Goal: Information Seeking & Learning: Learn about a topic

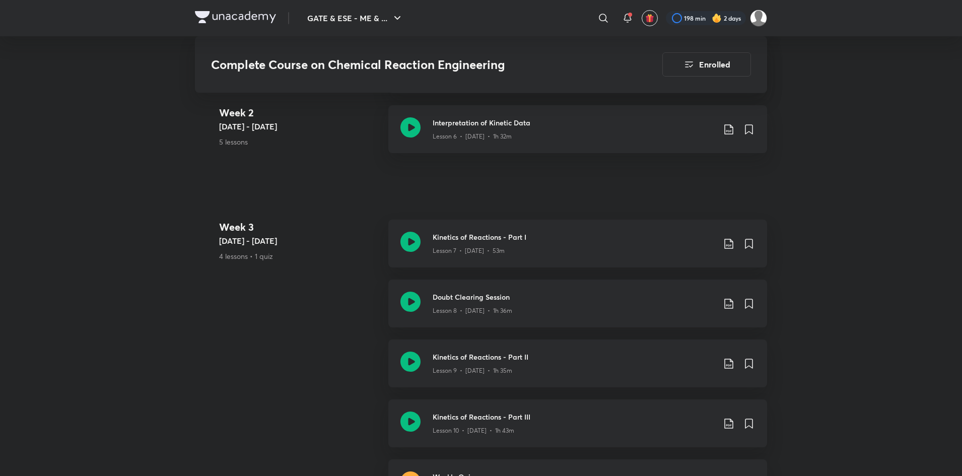
scroll to position [896, 0]
click at [729, 302] on icon at bounding box center [729, 304] width 12 height 12
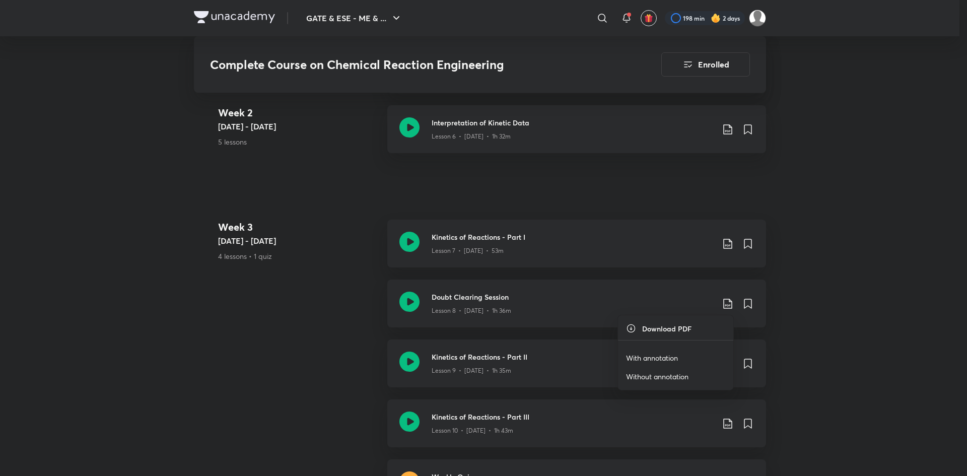
click at [836, 355] on div at bounding box center [483, 238] width 967 height 476
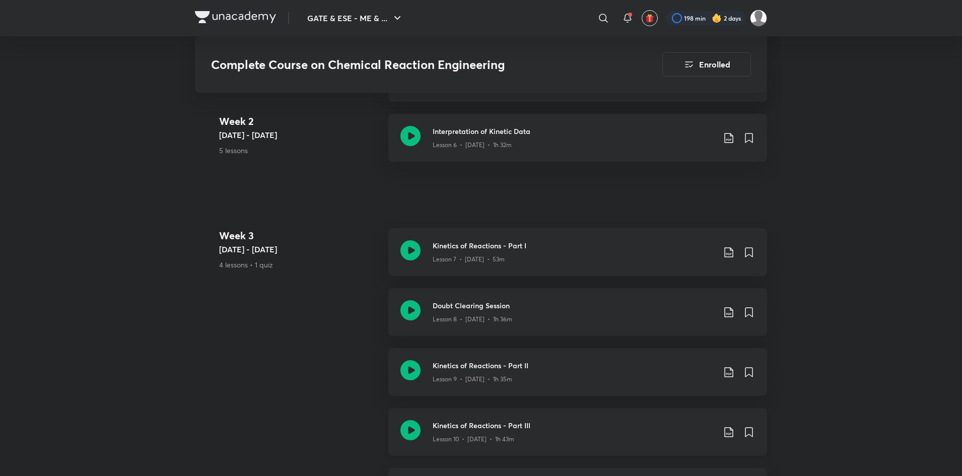
scroll to position [888, 0]
click at [728, 431] on icon at bounding box center [729, 431] width 12 height 12
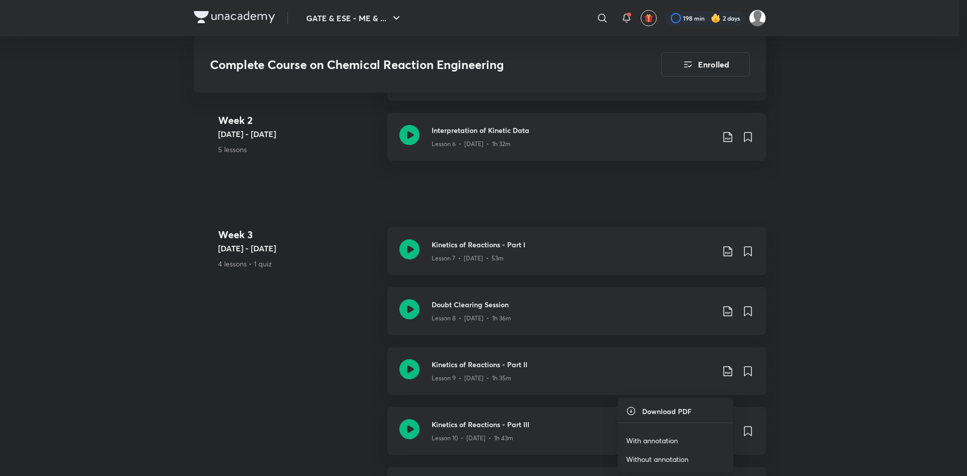
click at [660, 442] on p "With annotation" at bounding box center [652, 440] width 52 height 11
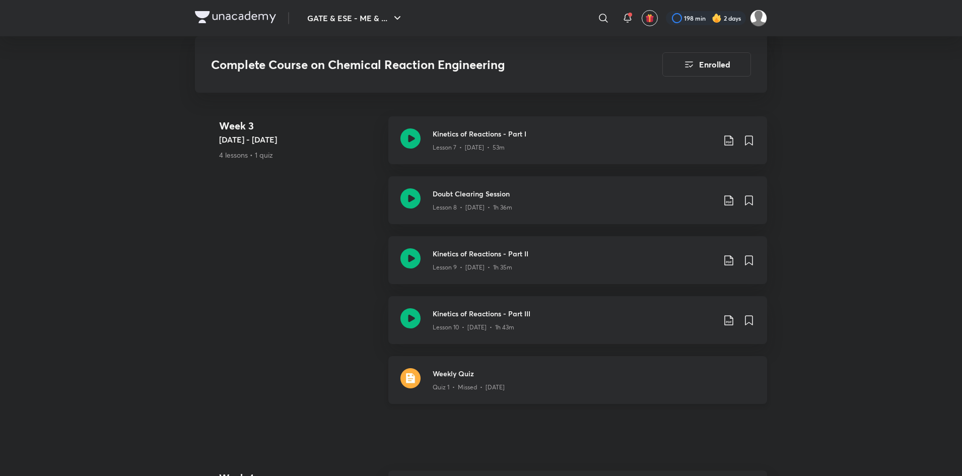
scroll to position [998, 0]
click at [663, 377] on h3 "Weekly Quiz" at bounding box center [594, 374] width 322 height 11
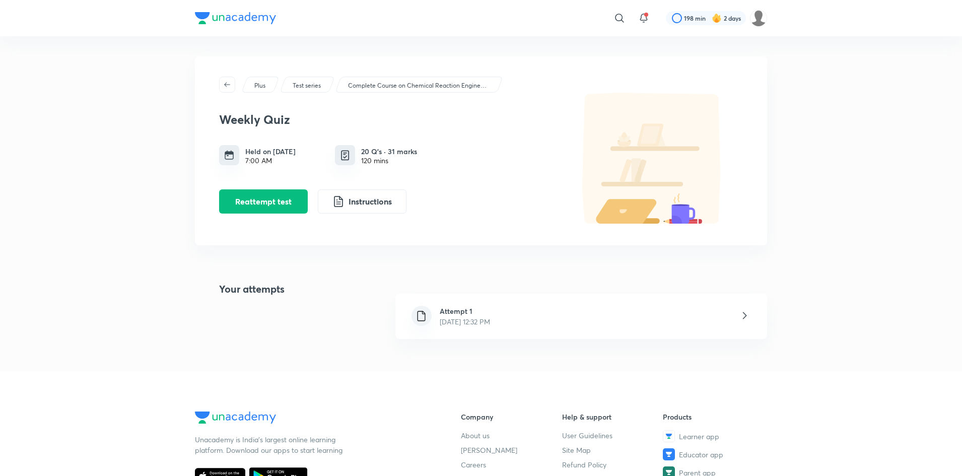
click at [692, 317] on div "Attempt 1 [DATE] 12:32 PM" at bounding box center [581, 316] width 372 height 45
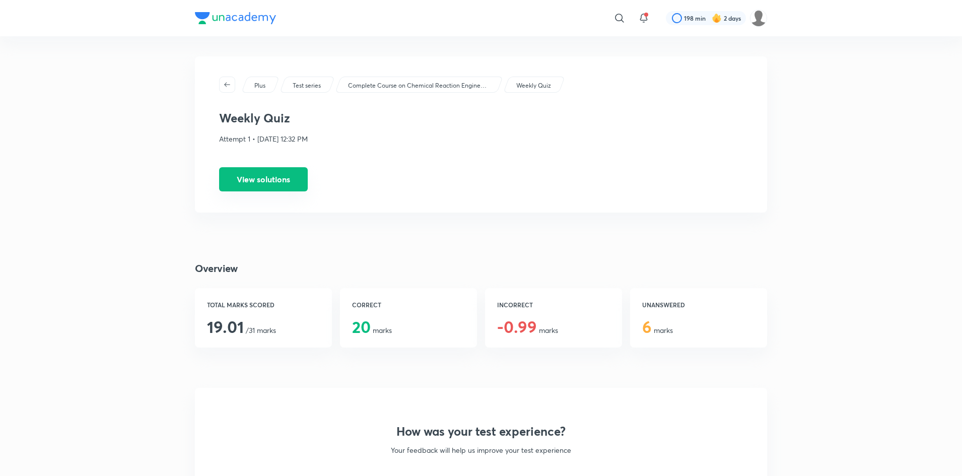
click at [254, 176] on button "View solutions" at bounding box center [263, 179] width 89 height 24
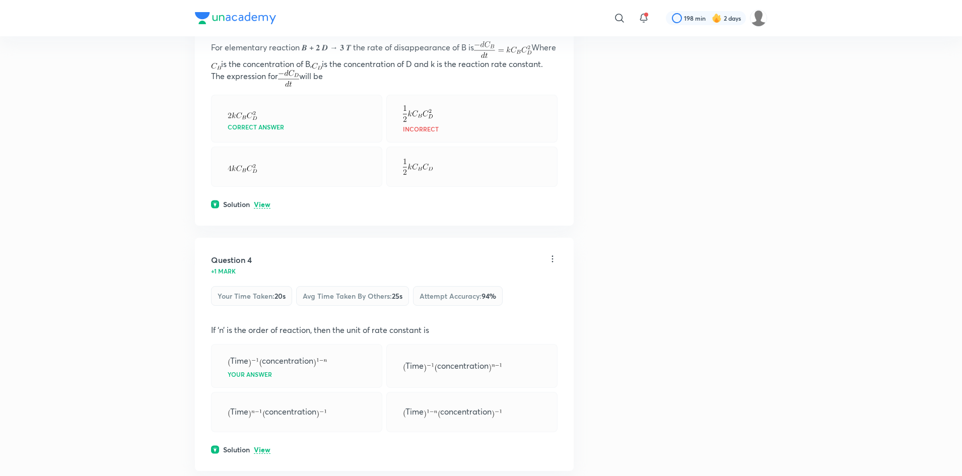
scroll to position [764, 0]
click at [261, 207] on p "View" at bounding box center [262, 205] width 17 height 8
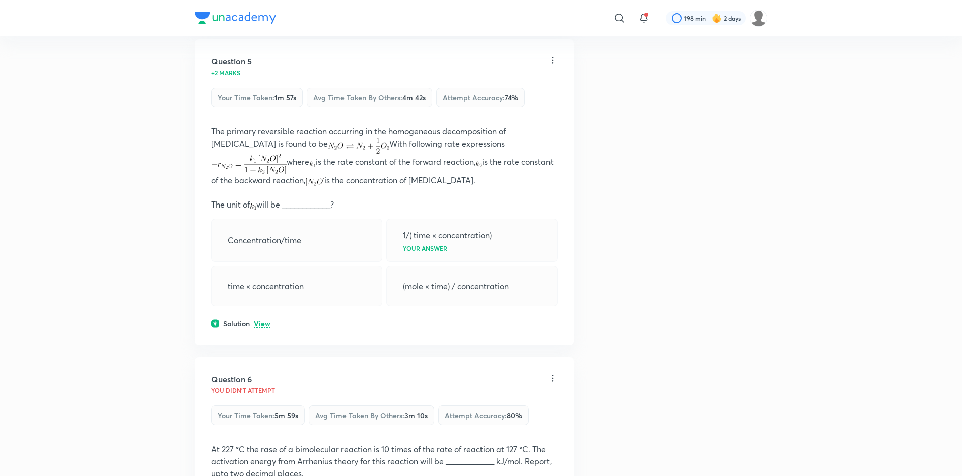
scroll to position [1528, 0]
click at [265, 321] on p "View" at bounding box center [262, 325] width 17 height 8
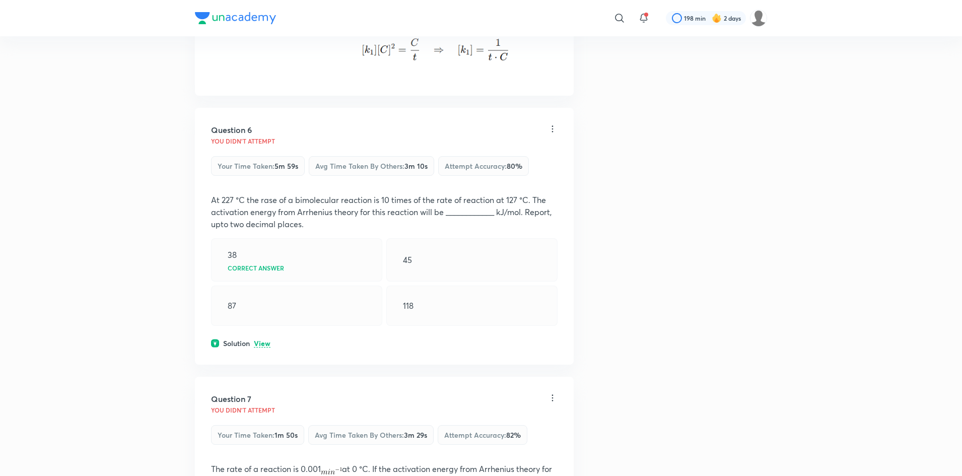
scroll to position [1953, 0]
click at [260, 340] on p "View" at bounding box center [262, 344] width 17 height 8
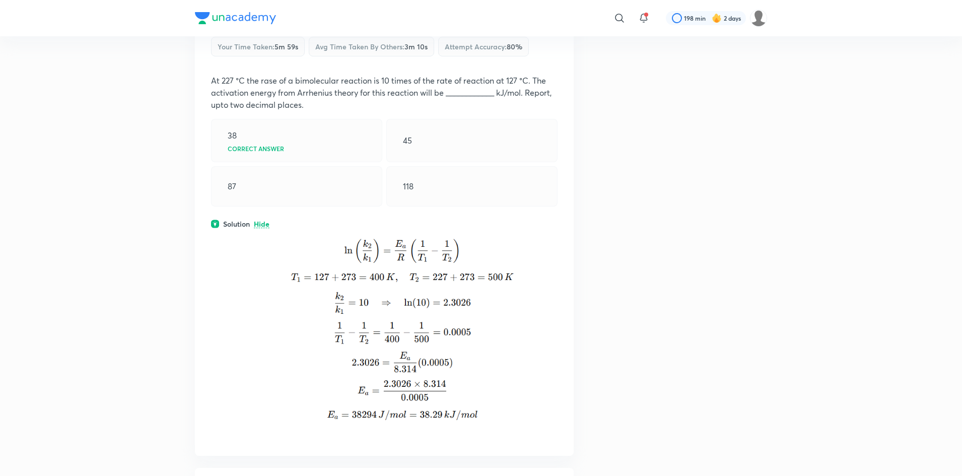
scroll to position [2077, 0]
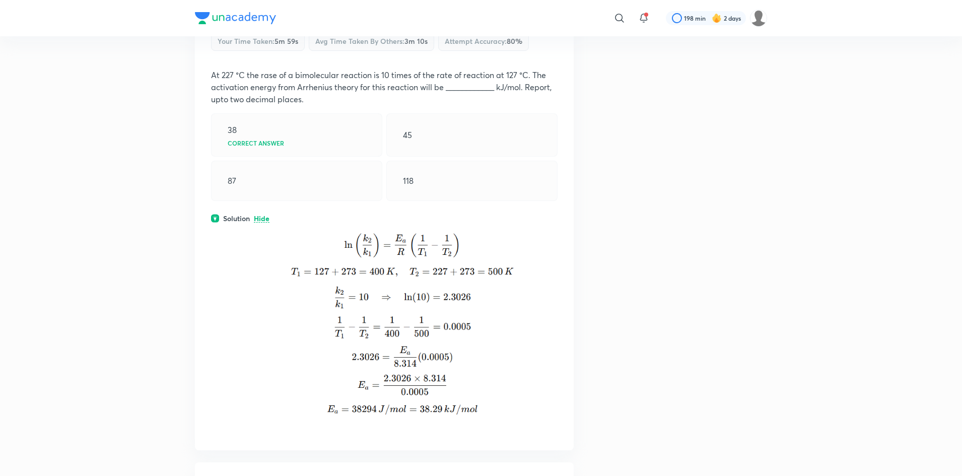
click at [338, 346] on img at bounding box center [384, 321] width 347 height 195
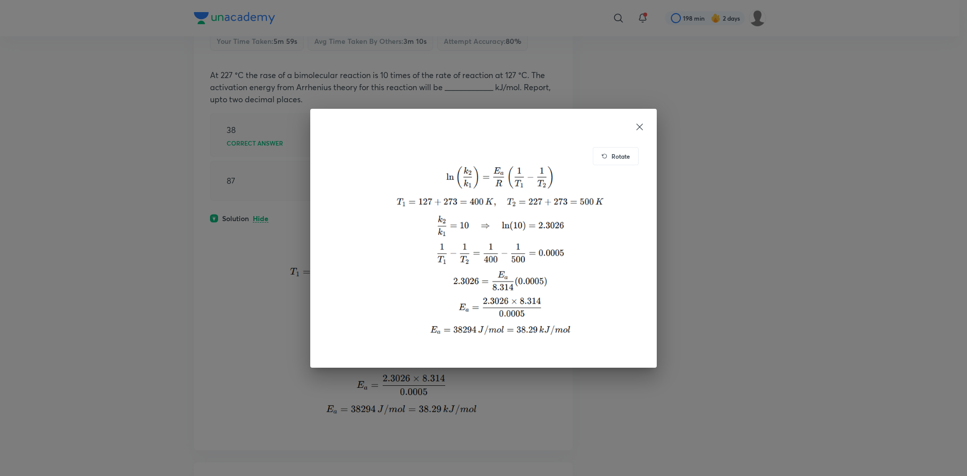
click at [646, 123] on div "Rotate" at bounding box center [483, 238] width 347 height 259
click at [639, 124] on icon at bounding box center [640, 127] width 10 height 10
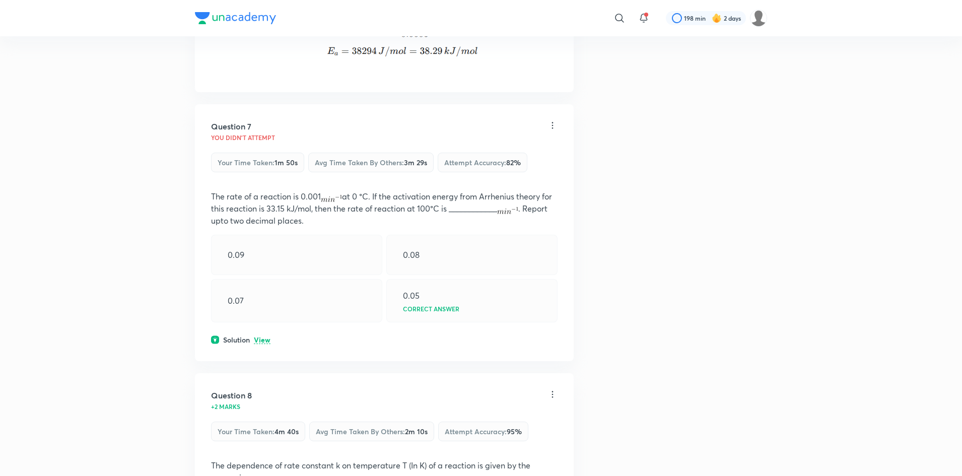
scroll to position [2436, 0]
click at [263, 336] on p "View" at bounding box center [262, 340] width 17 height 8
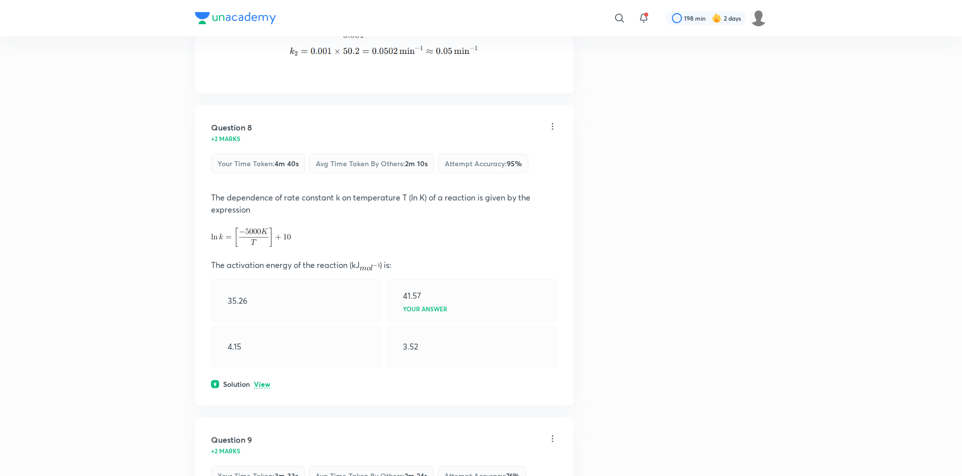
scroll to position [2920, 0]
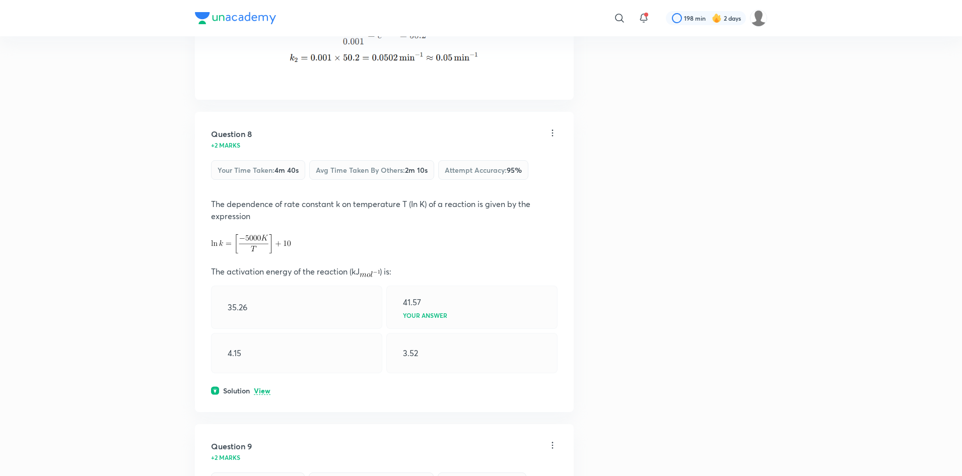
click at [267, 387] on p "View" at bounding box center [262, 391] width 17 height 8
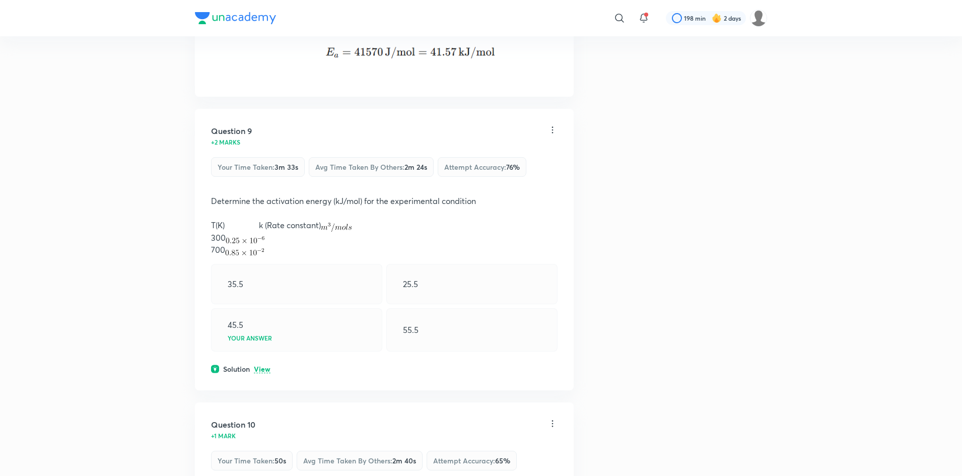
scroll to position [3481, 0]
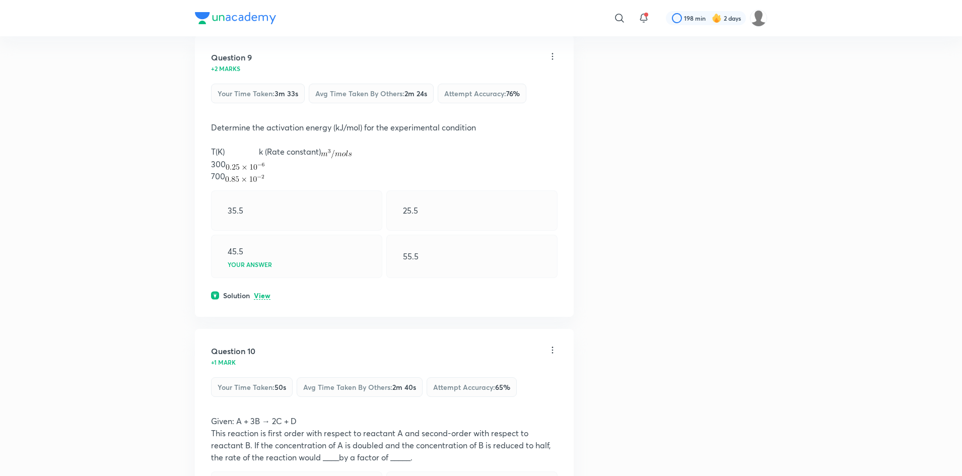
click at [261, 292] on p "View" at bounding box center [262, 296] width 17 height 8
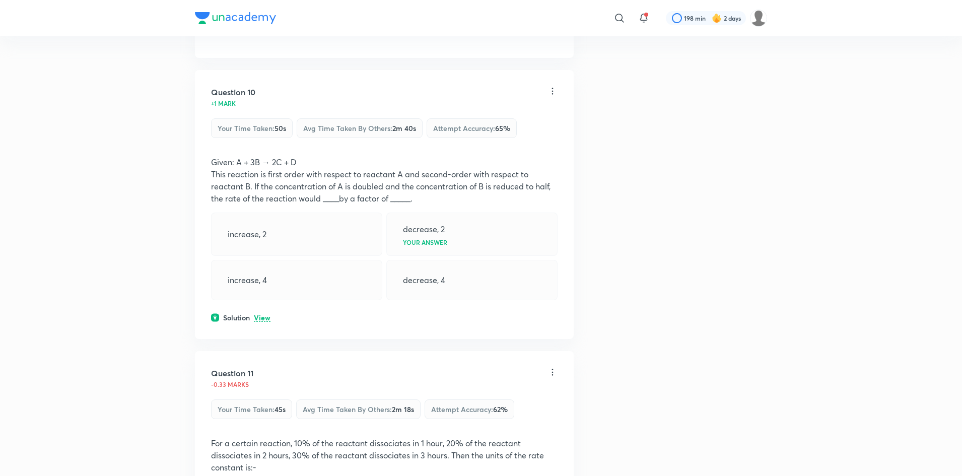
scroll to position [4092, 0]
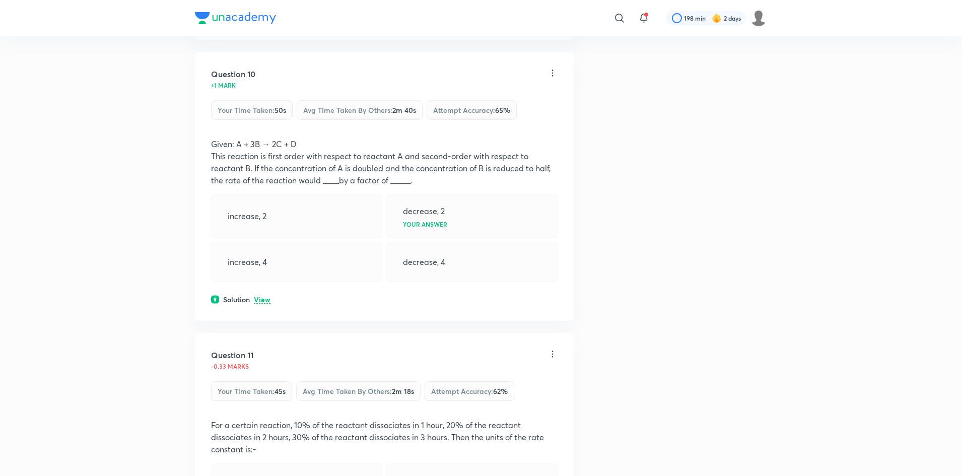
click at [257, 296] on p "View" at bounding box center [262, 300] width 17 height 8
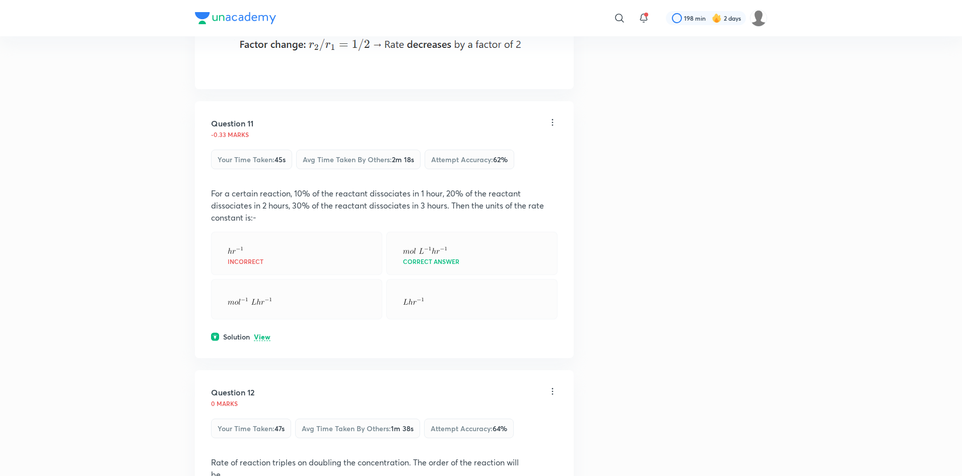
scroll to position [4669, 0]
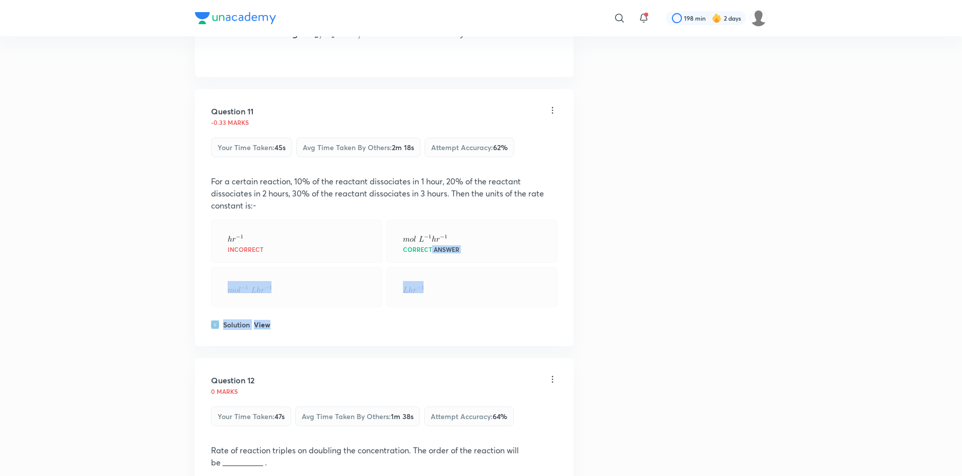
drag, startPoint x: 413, startPoint y: 321, endPoint x: 430, endPoint y: 255, distance: 68.3
click at [430, 255] on div "Question 11 -0.33 marks Your time taken : 45s Avg time taken by others : 2m 18s…" at bounding box center [384, 217] width 379 height 257
click at [471, 282] on div at bounding box center [471, 287] width 171 height 40
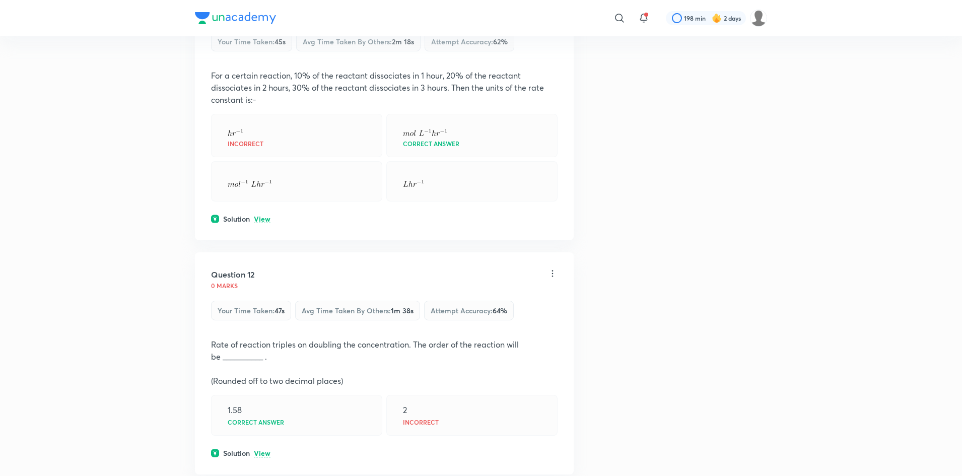
scroll to position [4777, 0]
click at [266, 214] on p "View" at bounding box center [262, 218] width 17 height 8
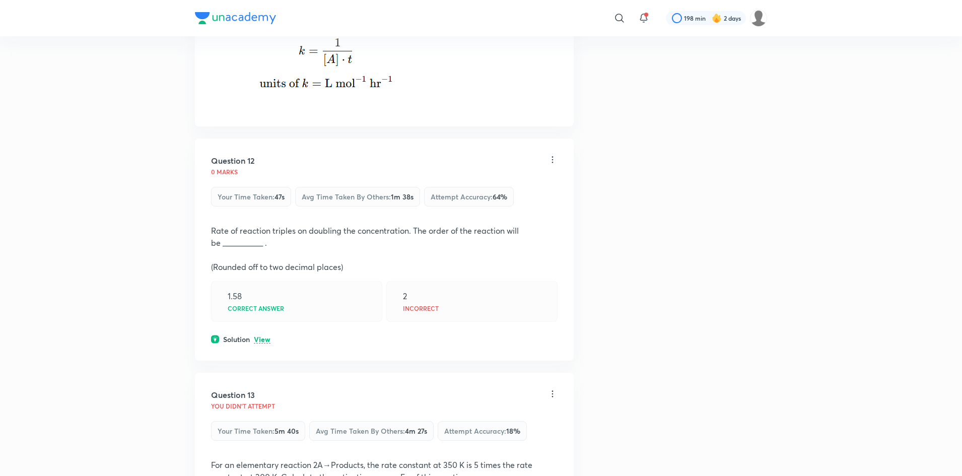
scroll to position [4995, 0]
click at [264, 337] on p "View" at bounding box center [262, 341] width 17 height 8
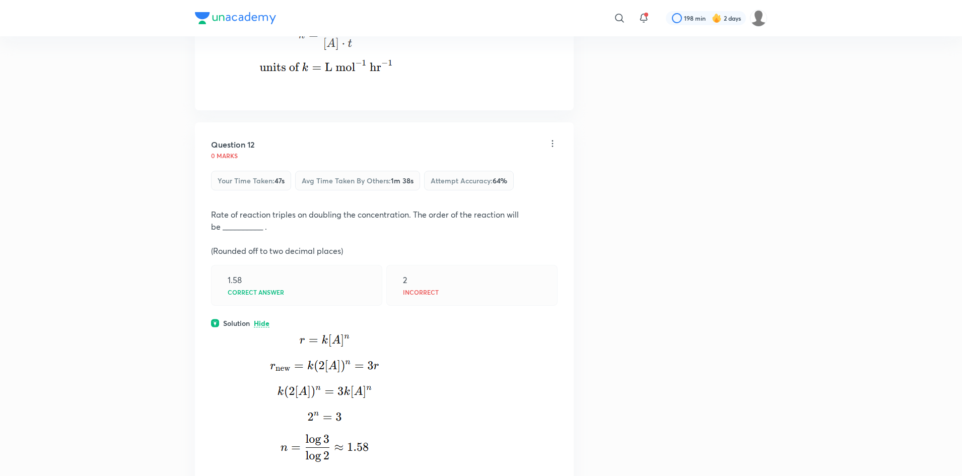
scroll to position [5058, 0]
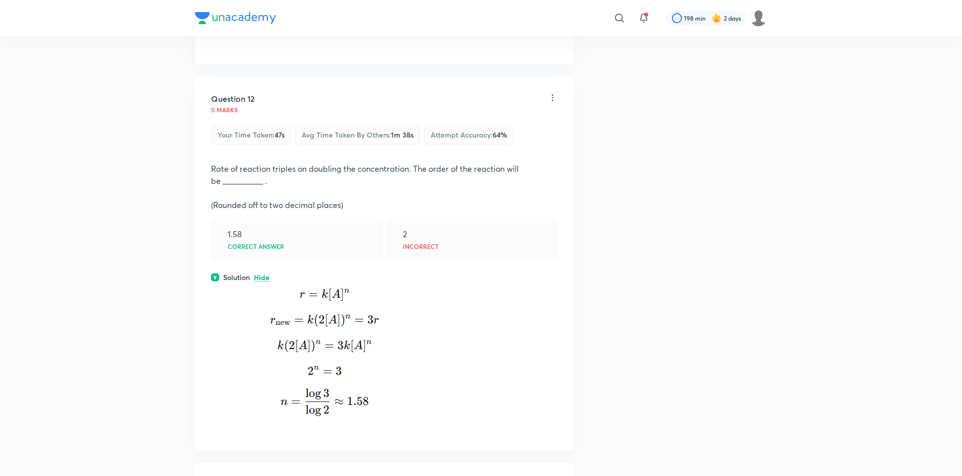
click at [320, 112] on div "Question 12 0 marks Your time taken : 47s Avg time taken by others : 1m 38s Att…" at bounding box center [384, 122] width 347 height 58
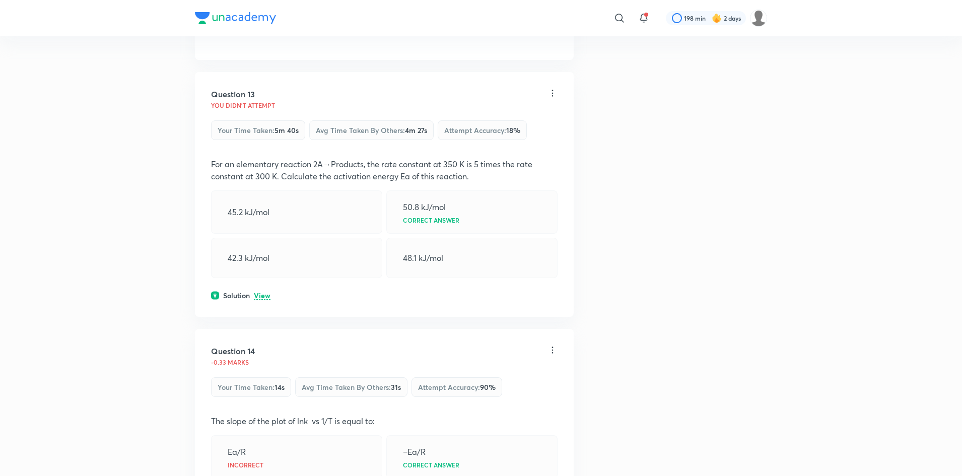
scroll to position [5451, 0]
click at [259, 290] on p "View" at bounding box center [262, 294] width 17 height 8
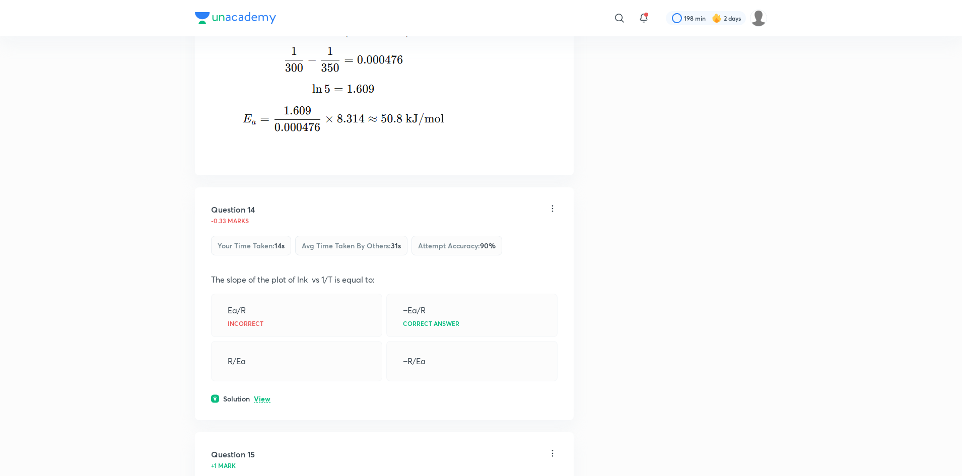
scroll to position [5937, 0]
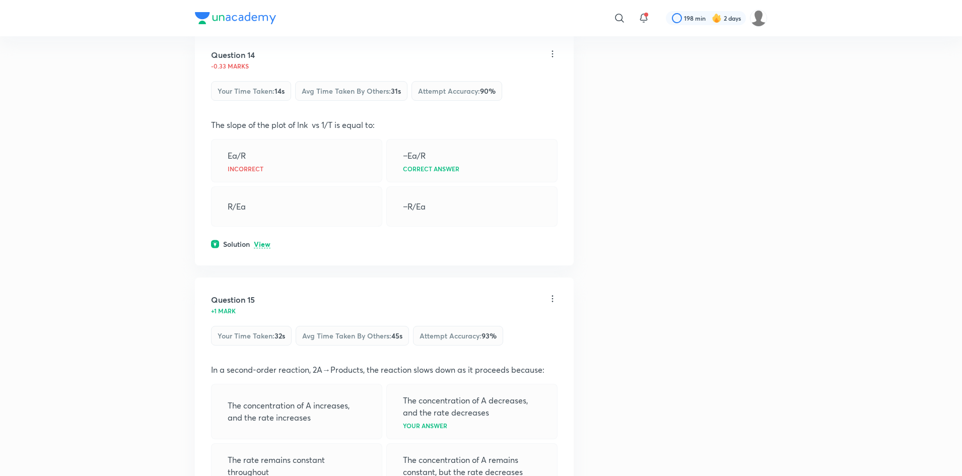
click at [265, 242] on p "View" at bounding box center [262, 245] width 17 height 8
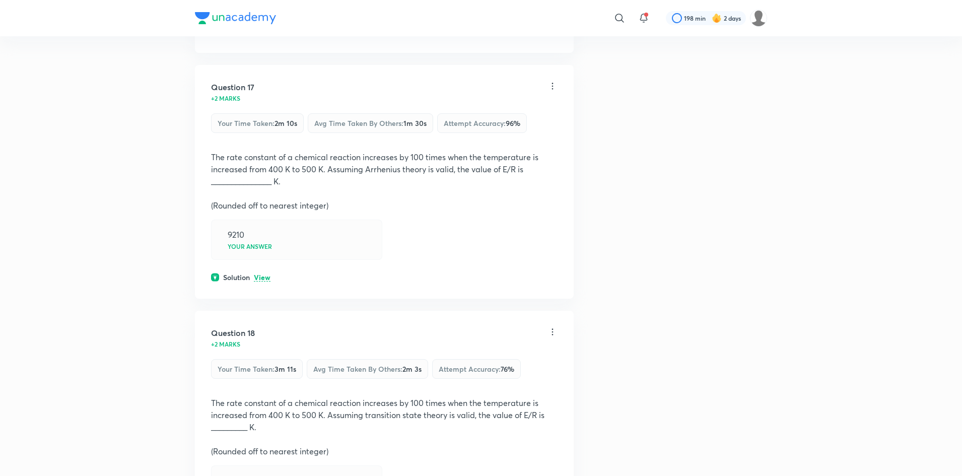
scroll to position [6964, 0]
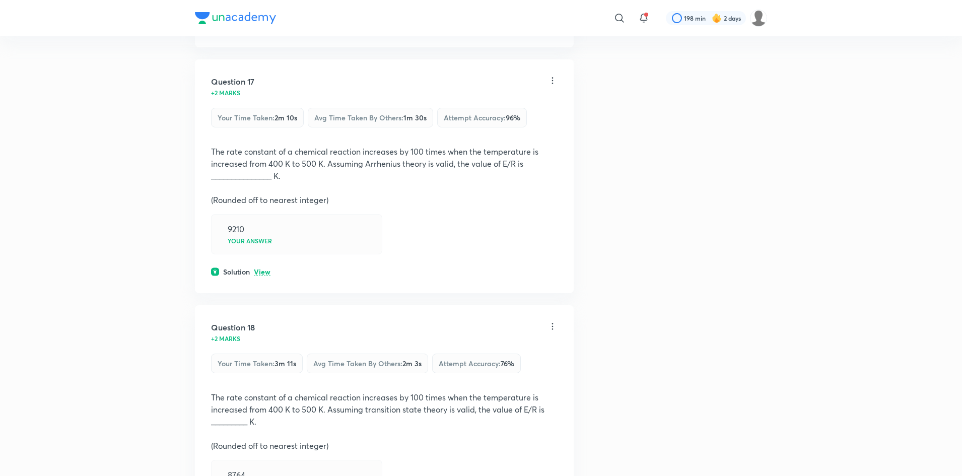
click at [265, 269] on p "View" at bounding box center [262, 273] width 17 height 8
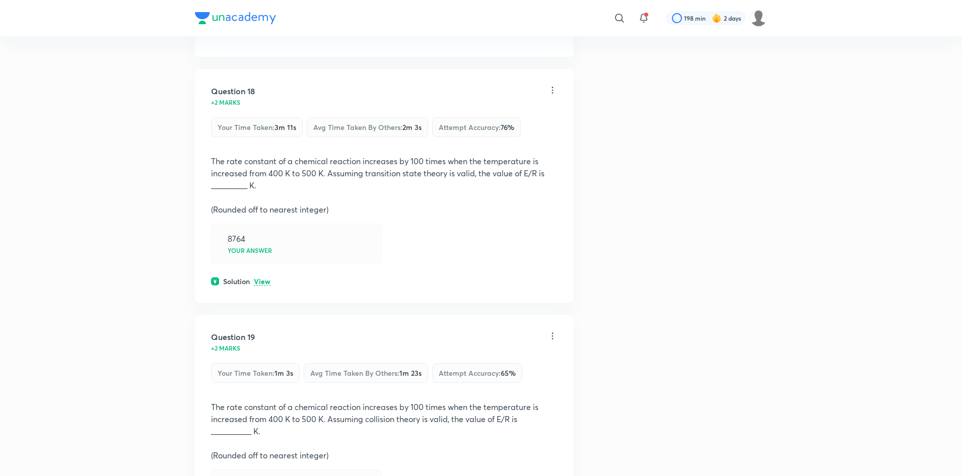
scroll to position [7504, 0]
click at [267, 274] on div "Solution View" at bounding box center [384, 279] width 347 height 11
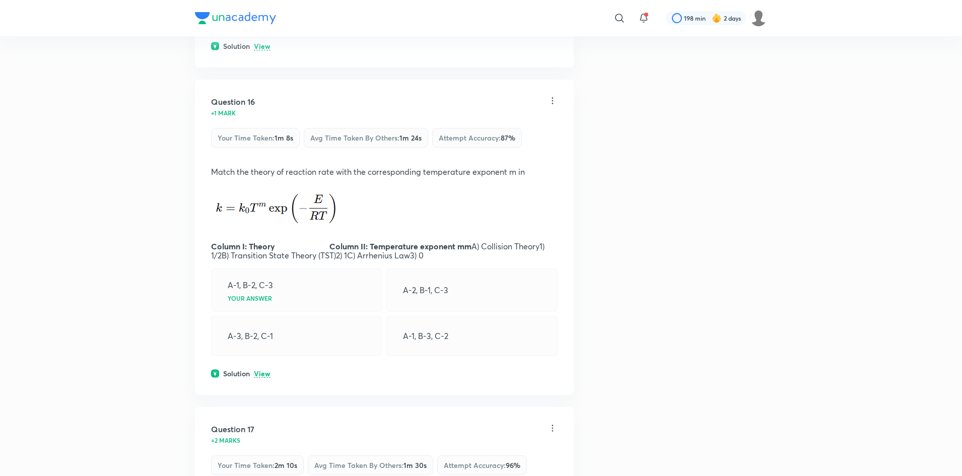
scroll to position [6618, 0]
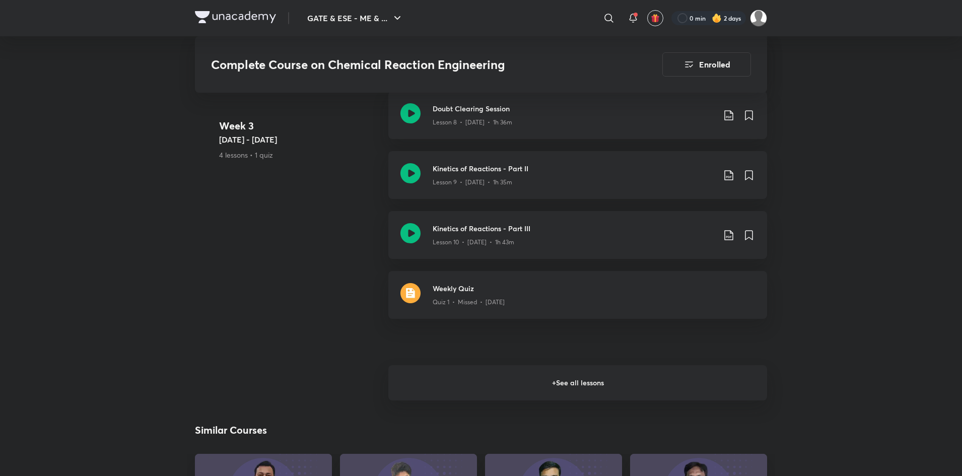
scroll to position [1082, 0]
click at [624, 381] on h6 "+ See all lessons" at bounding box center [577, 385] width 379 height 35
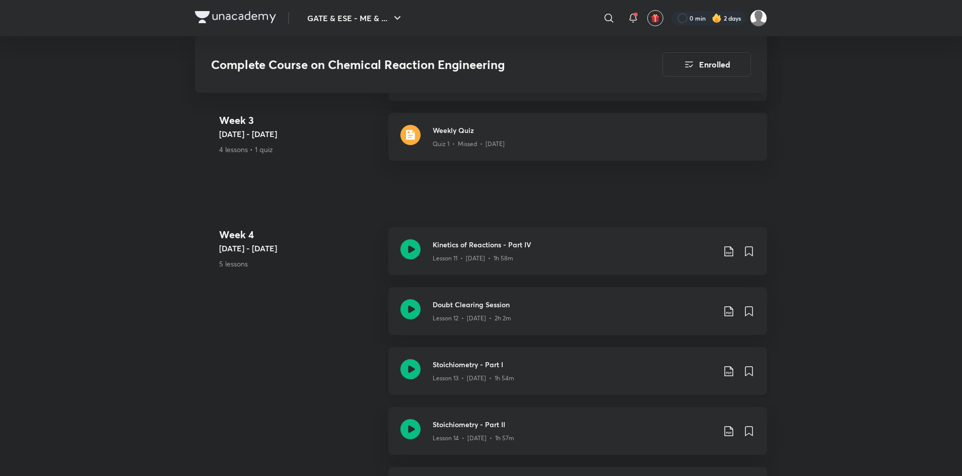
scroll to position [1242, 0]
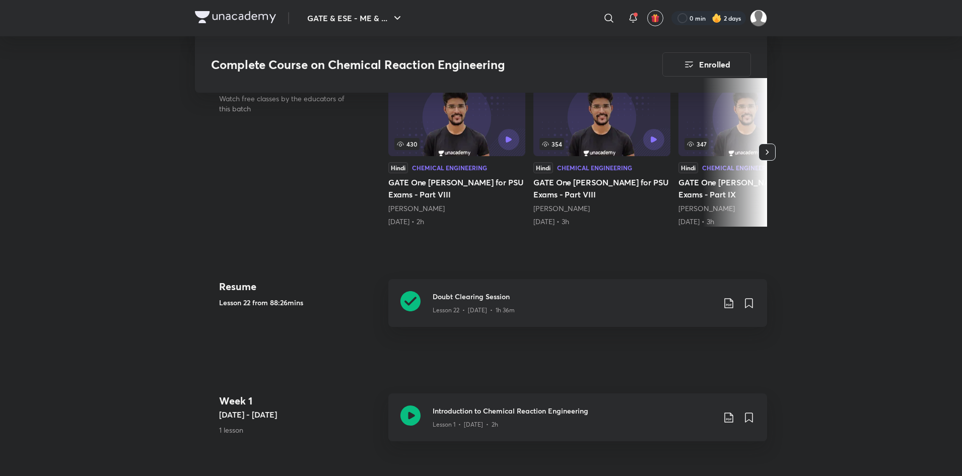
scroll to position [254, 0]
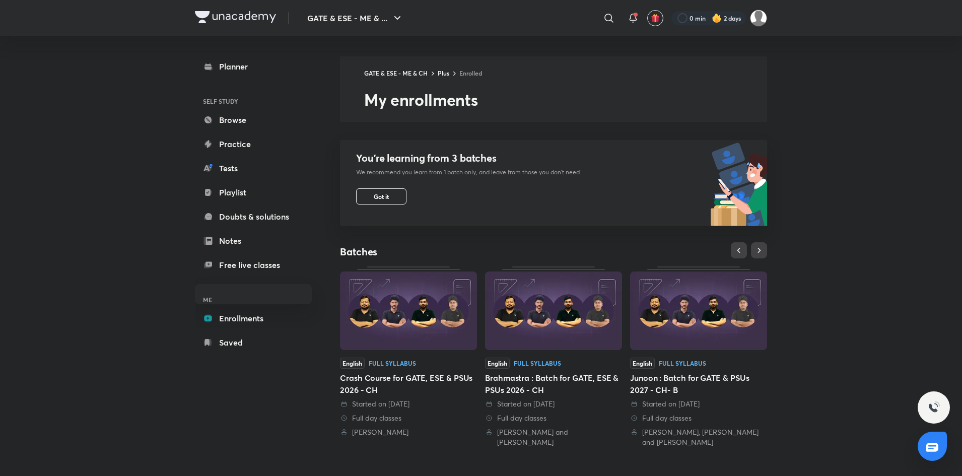
scroll to position [217, 0]
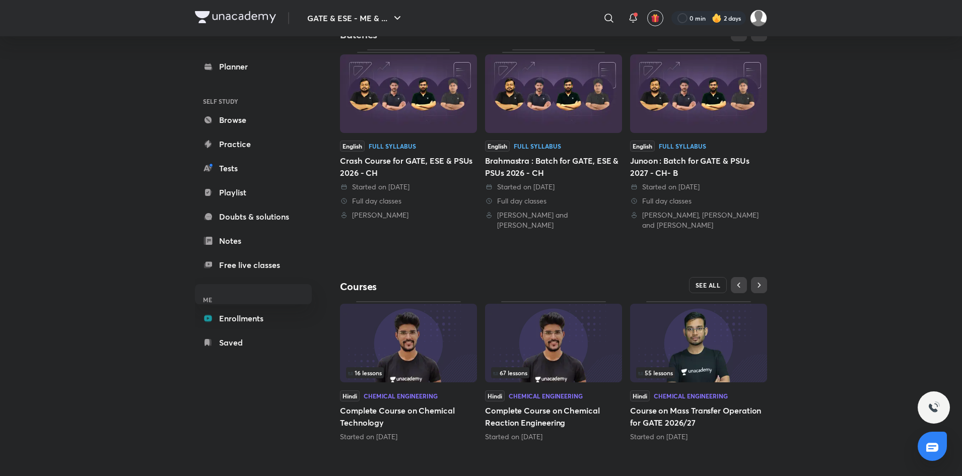
click at [706, 282] on span "SEE ALL" at bounding box center [708, 285] width 25 height 7
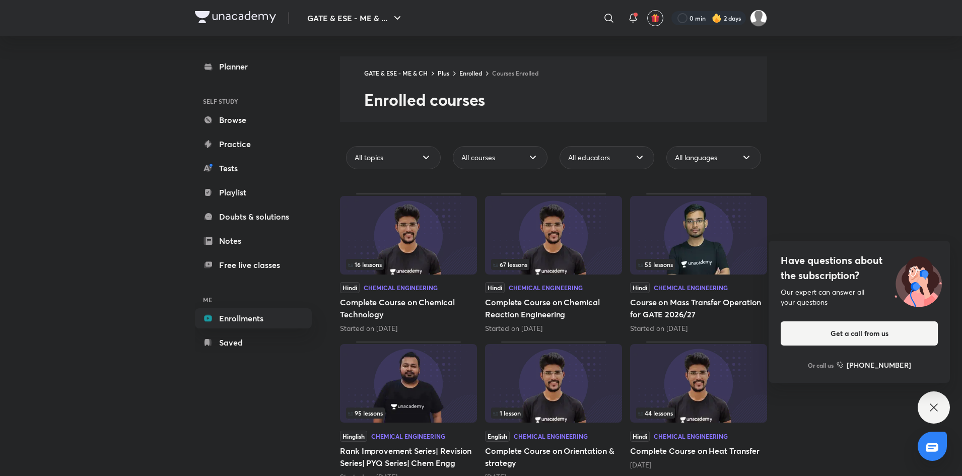
click at [559, 243] on img at bounding box center [553, 235] width 137 height 79
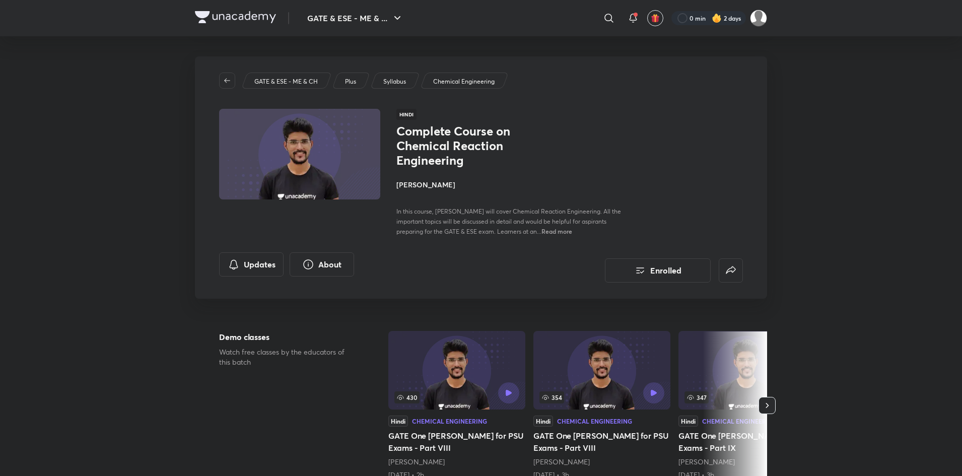
click at [428, 183] on h4 "[PERSON_NAME]" at bounding box center [509, 184] width 226 height 11
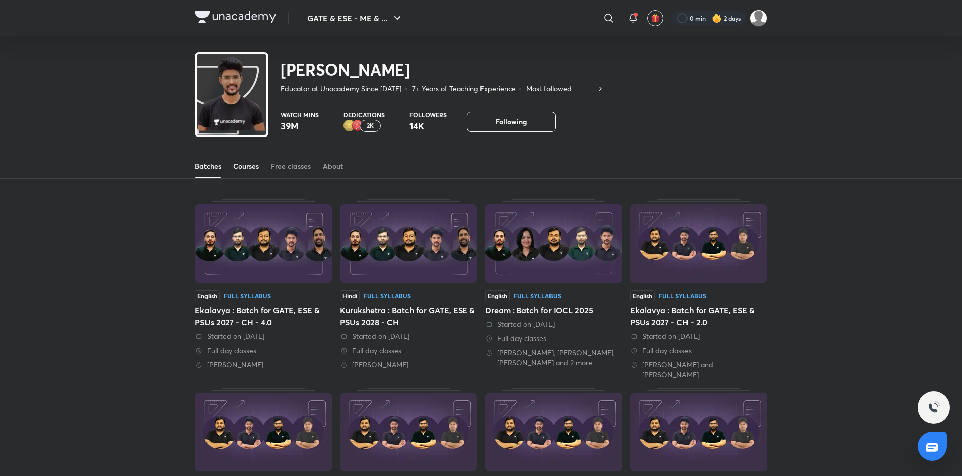
click at [247, 164] on div "Courses" at bounding box center [246, 166] width 26 height 10
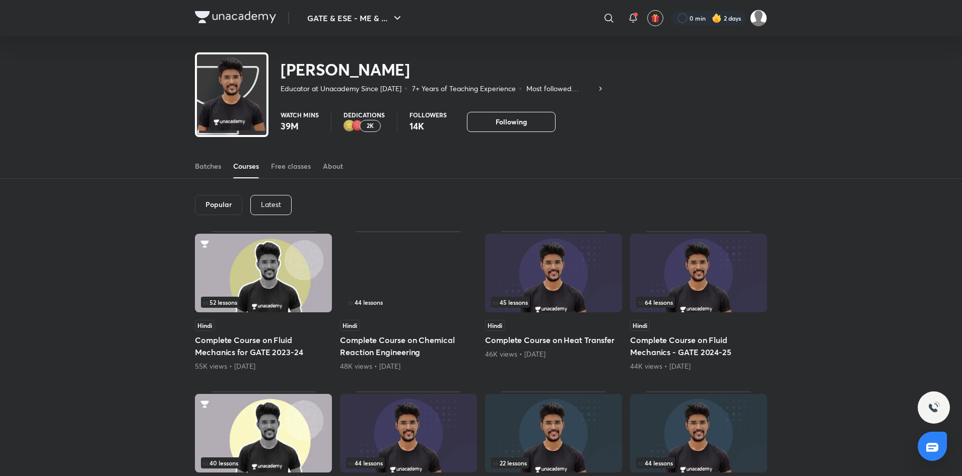
click at [272, 203] on p "Latest" at bounding box center [271, 204] width 20 height 8
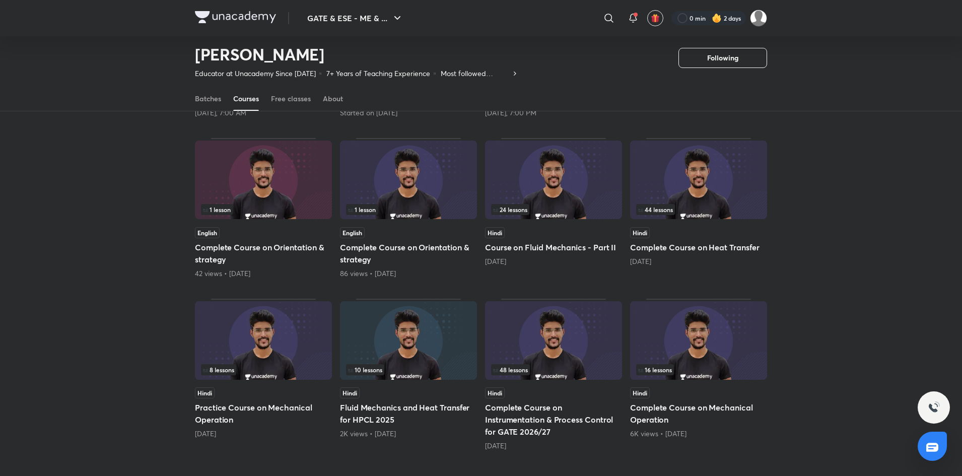
scroll to position [314, 0]
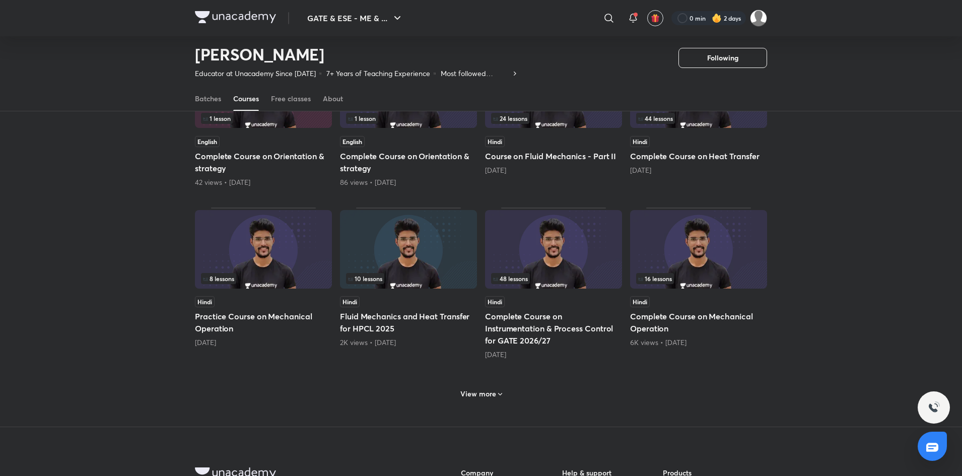
click at [489, 389] on h6 "View more" at bounding box center [478, 394] width 36 height 10
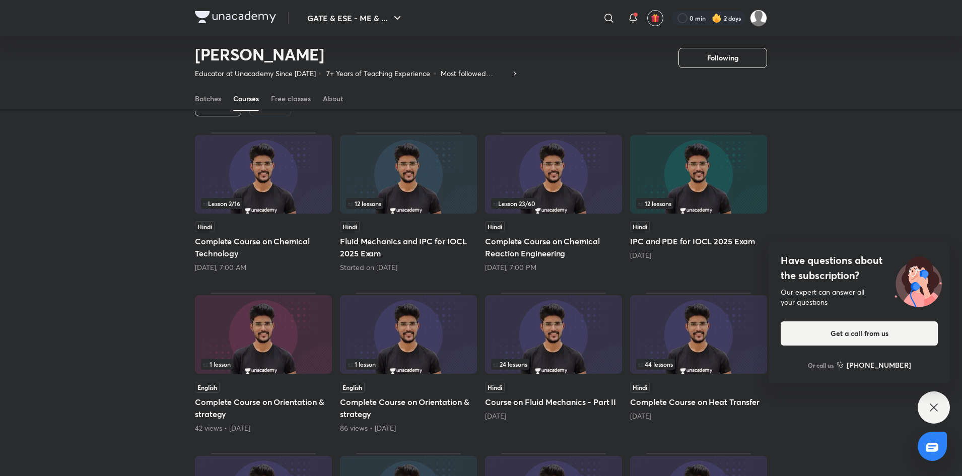
scroll to position [66, 0]
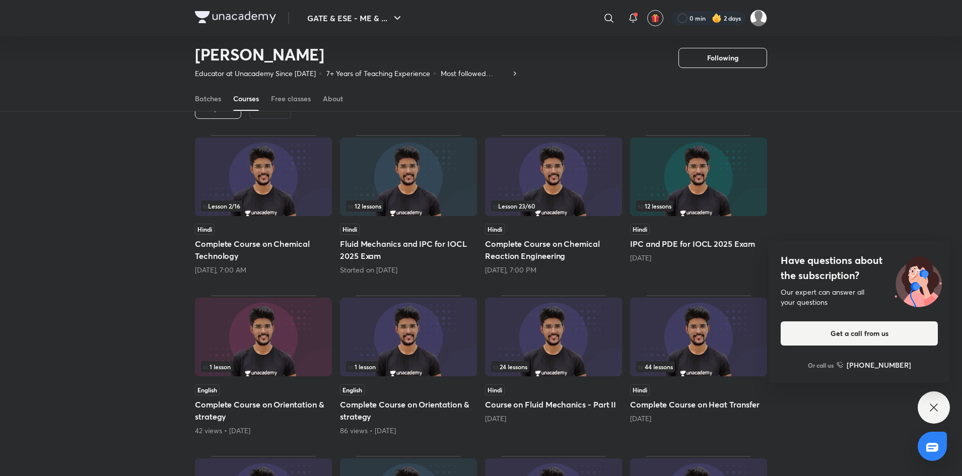
click at [685, 344] on img at bounding box center [698, 337] width 137 height 79
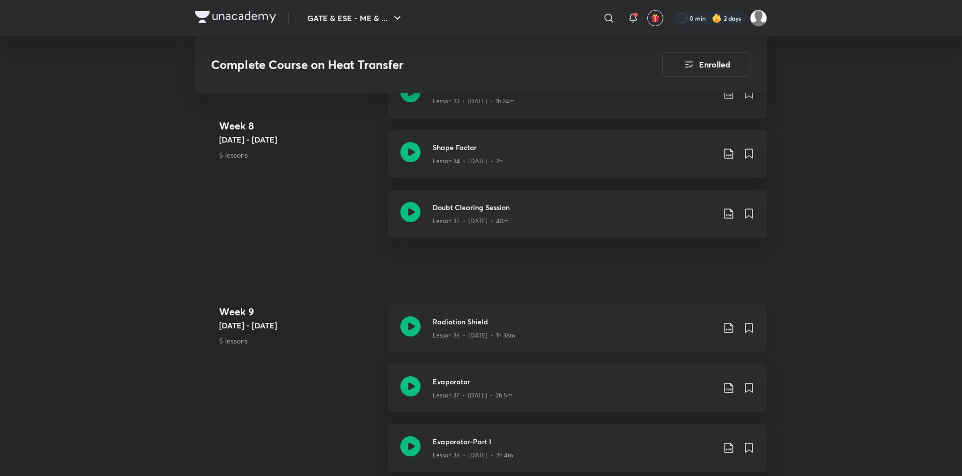
scroll to position [2928, 0]
click at [622, 329] on div "Lesson 36 • [DATE] • 1h 38m" at bounding box center [574, 331] width 282 height 13
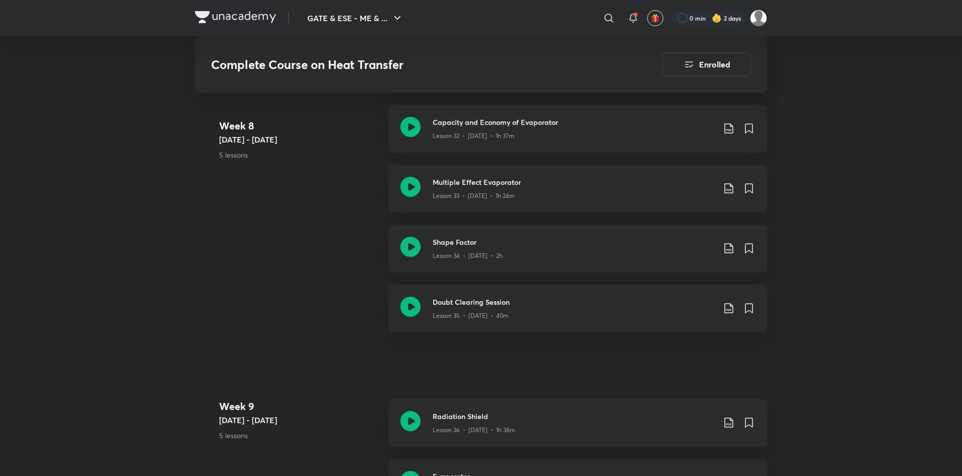
scroll to position [2831, 0]
click at [622, 291] on div "Doubt Clearing Session Lesson 35 • [DATE] • 40m" at bounding box center [577, 309] width 379 height 48
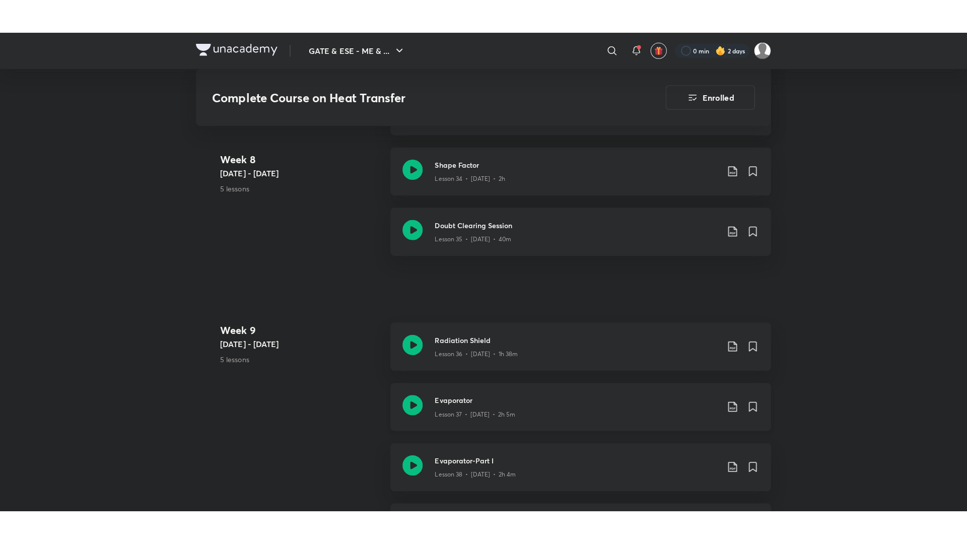
scroll to position [2940, 0]
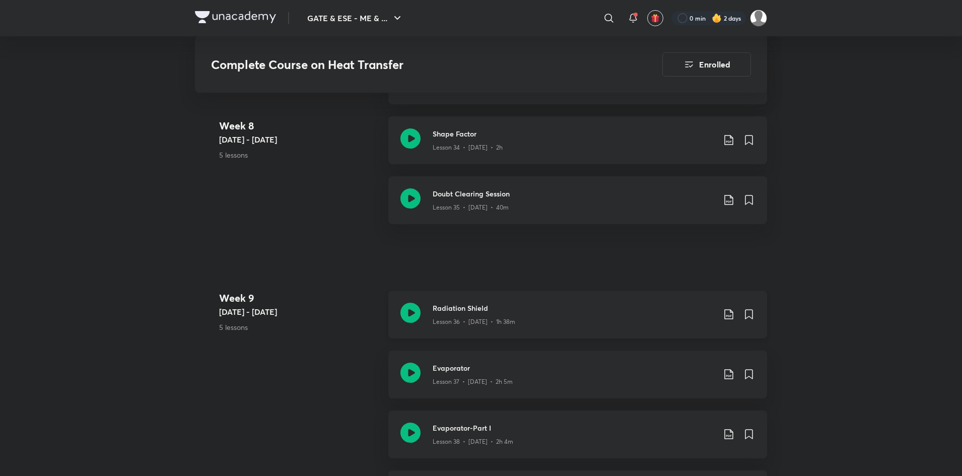
click at [611, 318] on div "Lesson 36 • [DATE] • 1h 38m" at bounding box center [574, 319] width 282 height 13
